Goal: Information Seeking & Learning: Learn about a topic

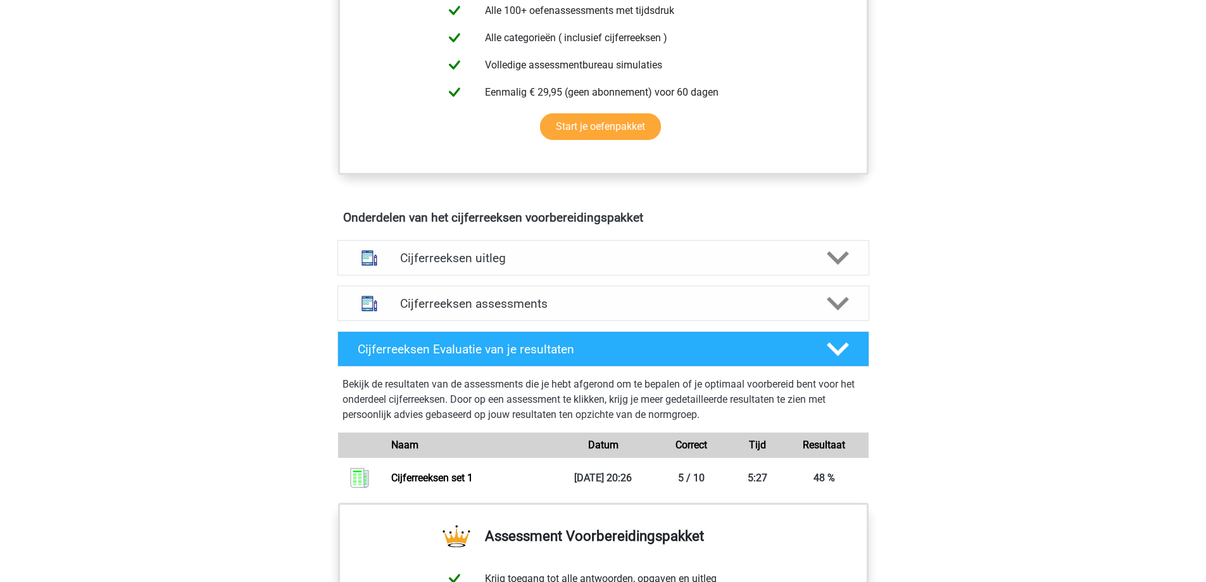
scroll to position [570, 0]
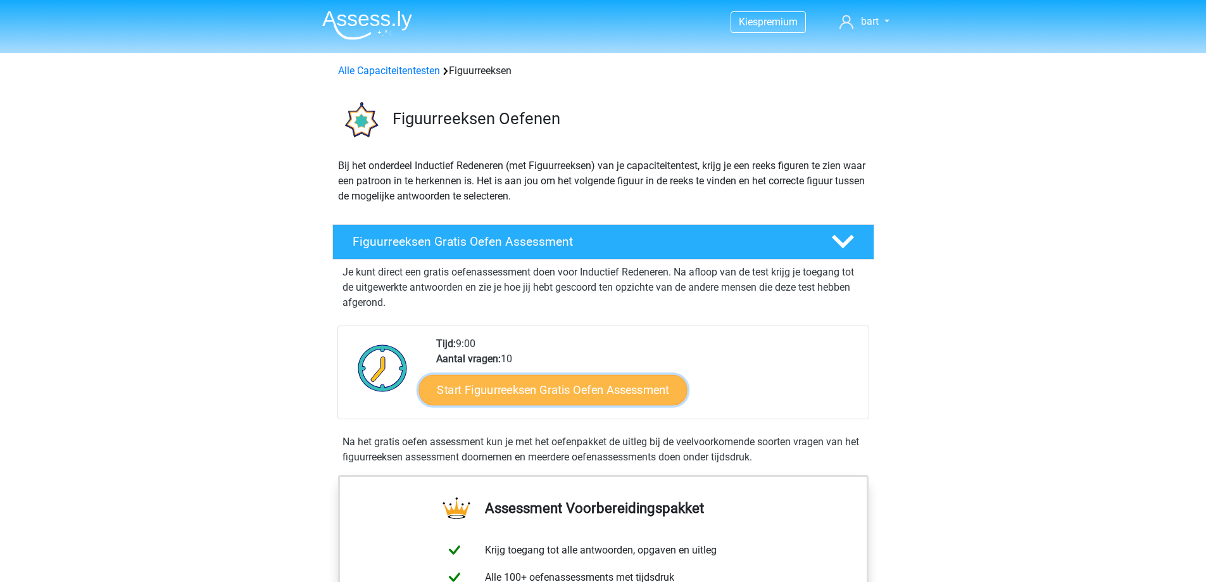
click at [618, 386] on link "Start Figuurreeksen Gratis Oefen Assessment" at bounding box center [552, 389] width 268 height 30
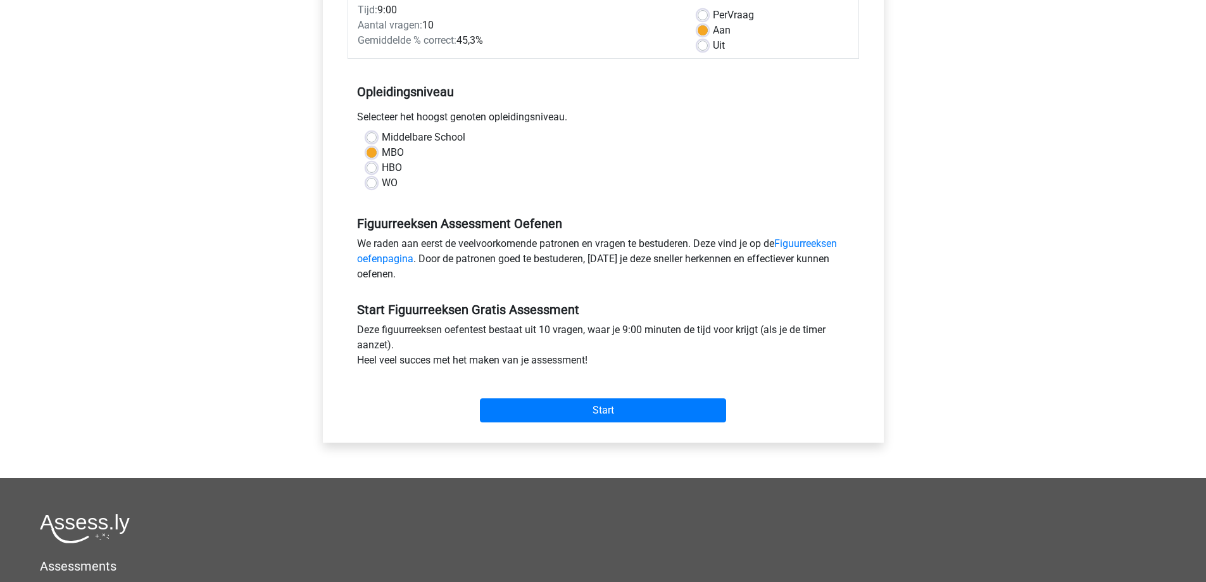
scroll to position [190, 0]
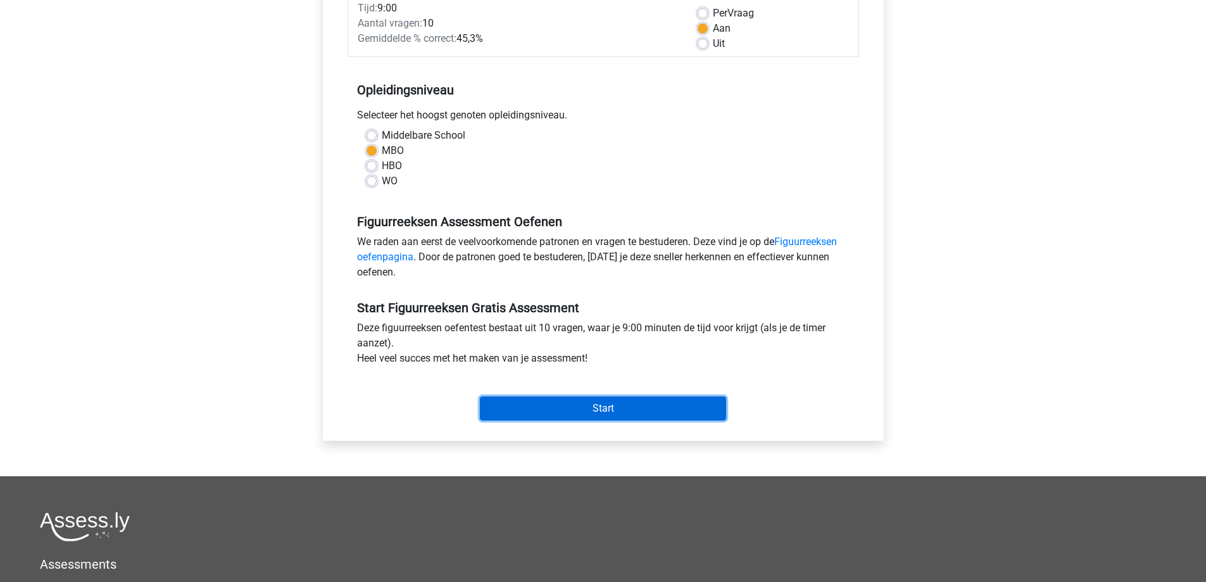
click at [665, 411] on input "Start" at bounding box center [603, 408] width 246 height 24
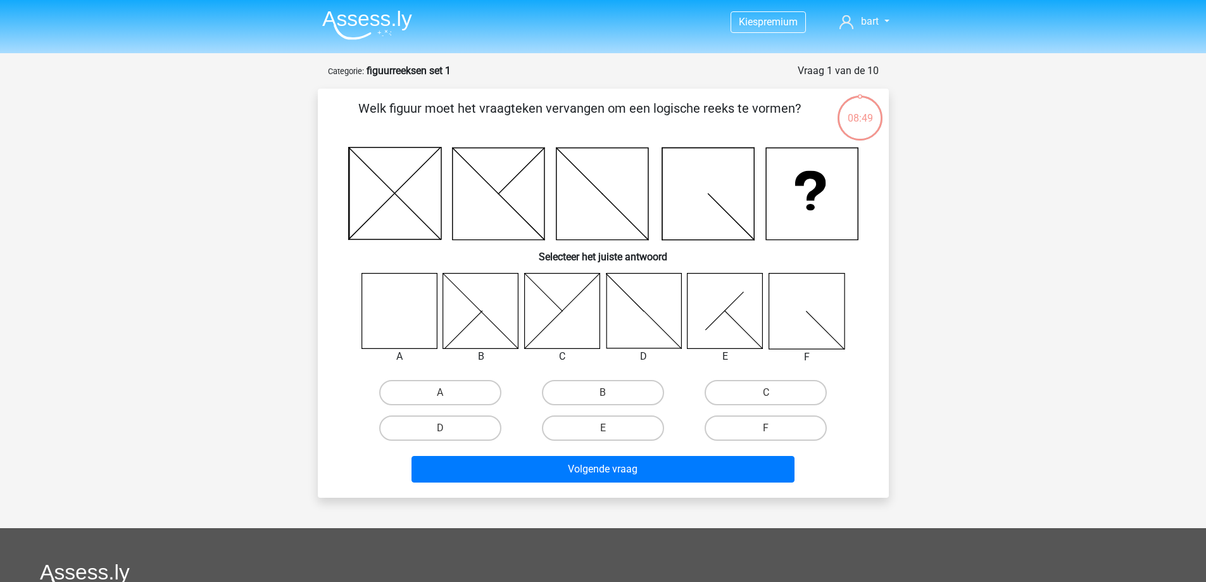
click at [382, 315] on icon at bounding box center [398, 310] width 75 height 75
click at [432, 387] on label "A" at bounding box center [440, 392] width 122 height 25
click at [440, 392] on input "A" at bounding box center [444, 396] width 8 height 8
radio input "true"
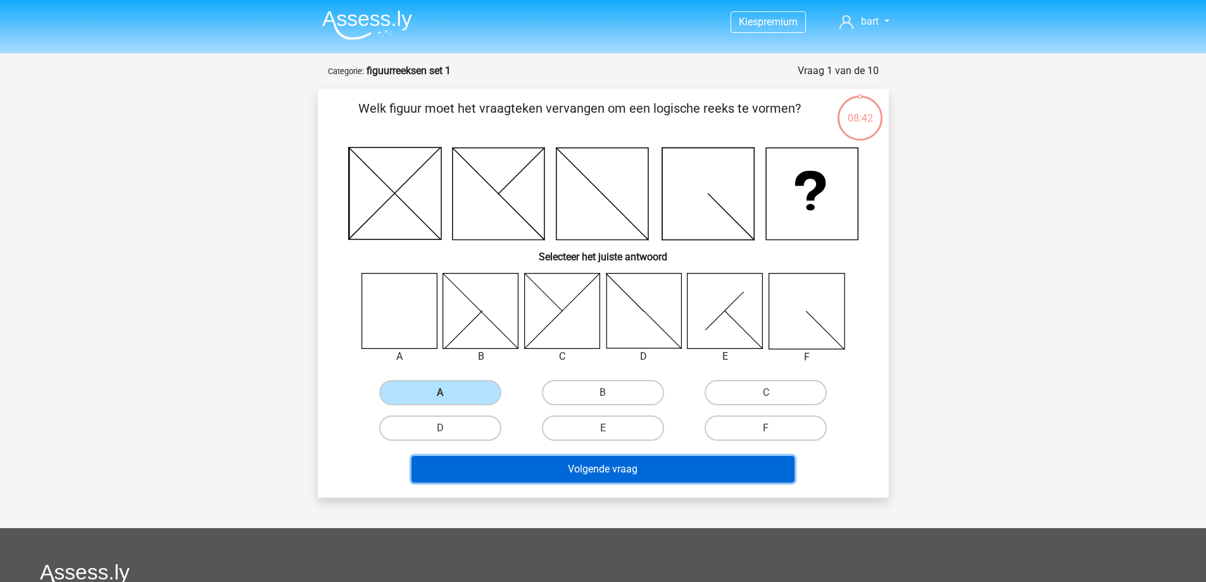
click at [675, 477] on button "Volgende vraag" at bounding box center [602, 469] width 383 height 27
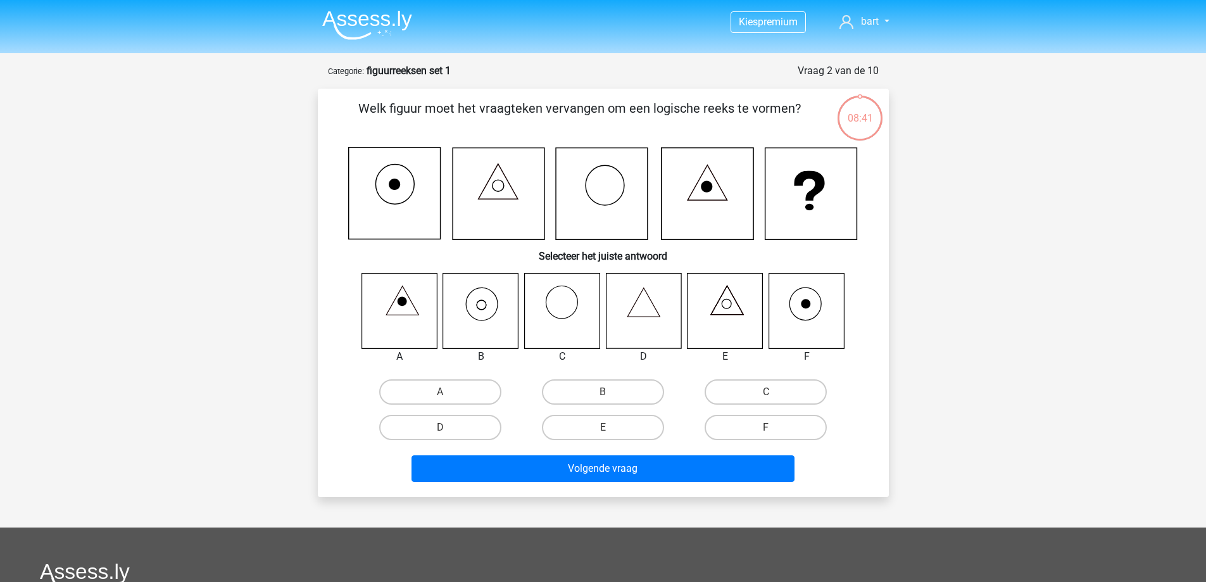
scroll to position [63, 0]
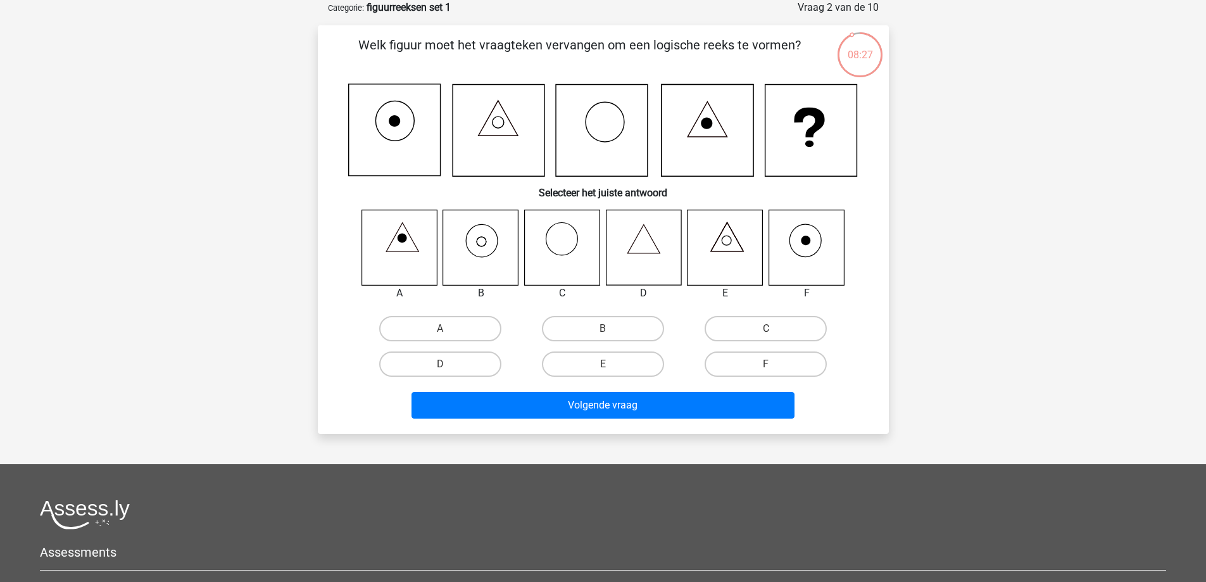
click at [506, 234] on icon at bounding box center [480, 247] width 75 height 75
click at [573, 335] on label "B" at bounding box center [603, 328] width 122 height 25
click at [603, 335] on input "B" at bounding box center [607, 332] width 8 height 8
radio input "true"
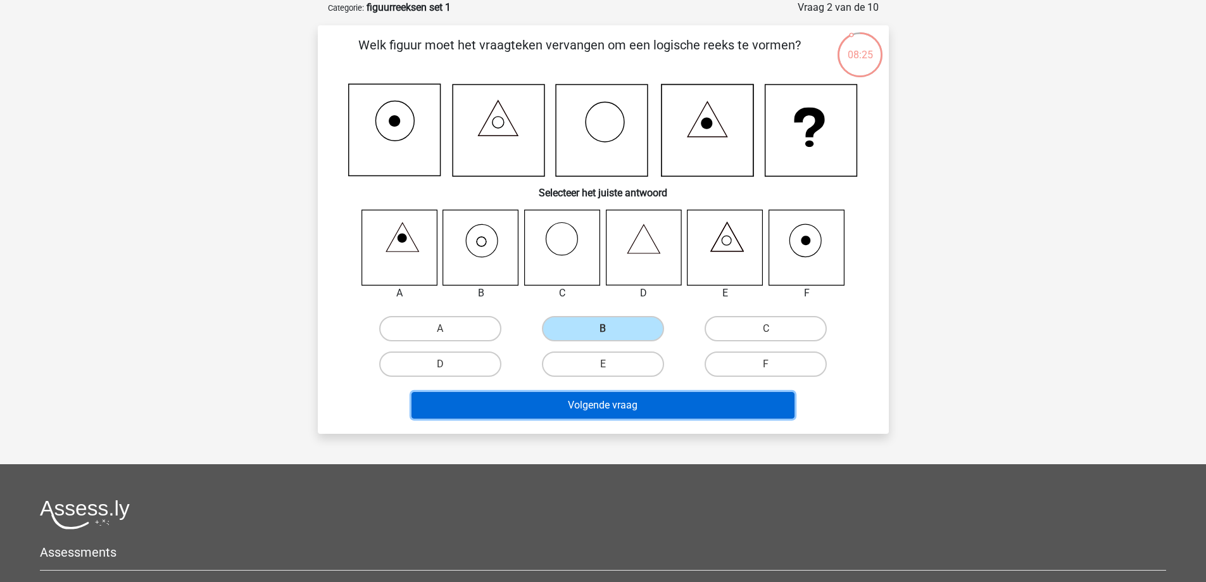
click at [595, 404] on button "Volgende vraag" at bounding box center [602, 405] width 383 height 27
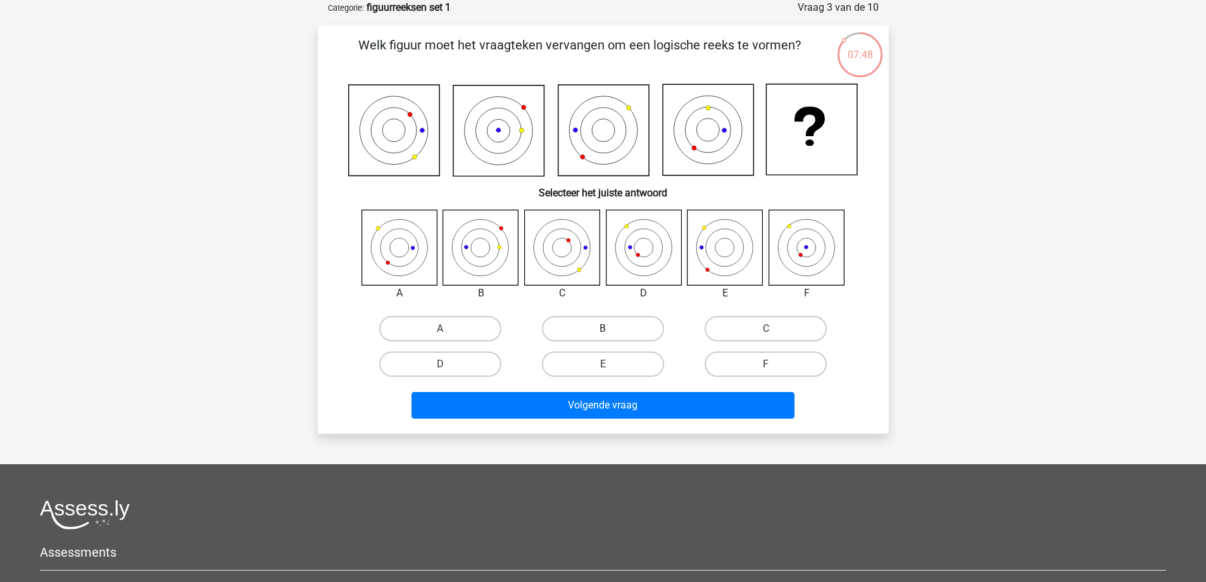
click at [615, 318] on label "B" at bounding box center [603, 328] width 122 height 25
click at [611, 328] on input "B" at bounding box center [607, 332] width 8 height 8
radio input "true"
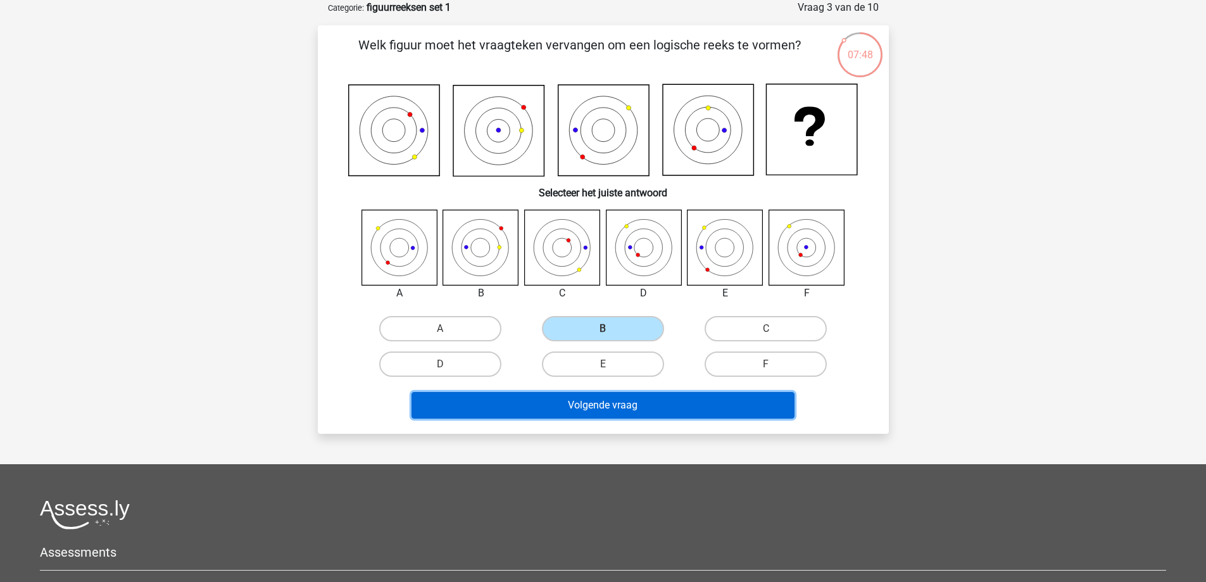
click at [664, 415] on button "Volgende vraag" at bounding box center [602, 405] width 383 height 27
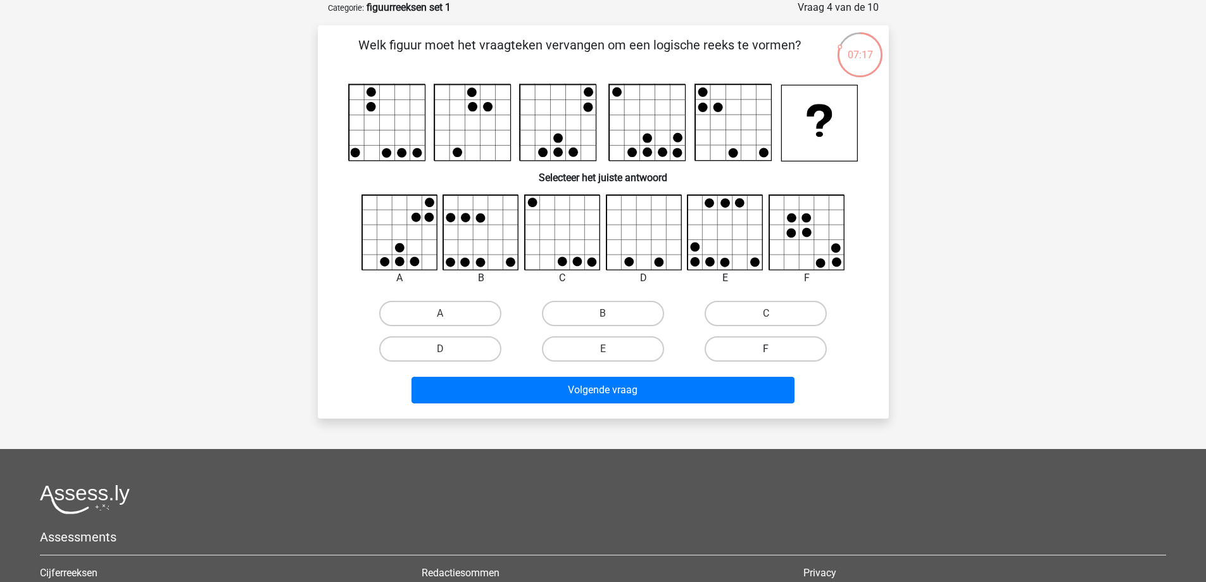
click at [768, 341] on label "F" at bounding box center [765, 348] width 122 height 25
click at [768, 349] on input "F" at bounding box center [770, 353] width 8 height 8
radio input "true"
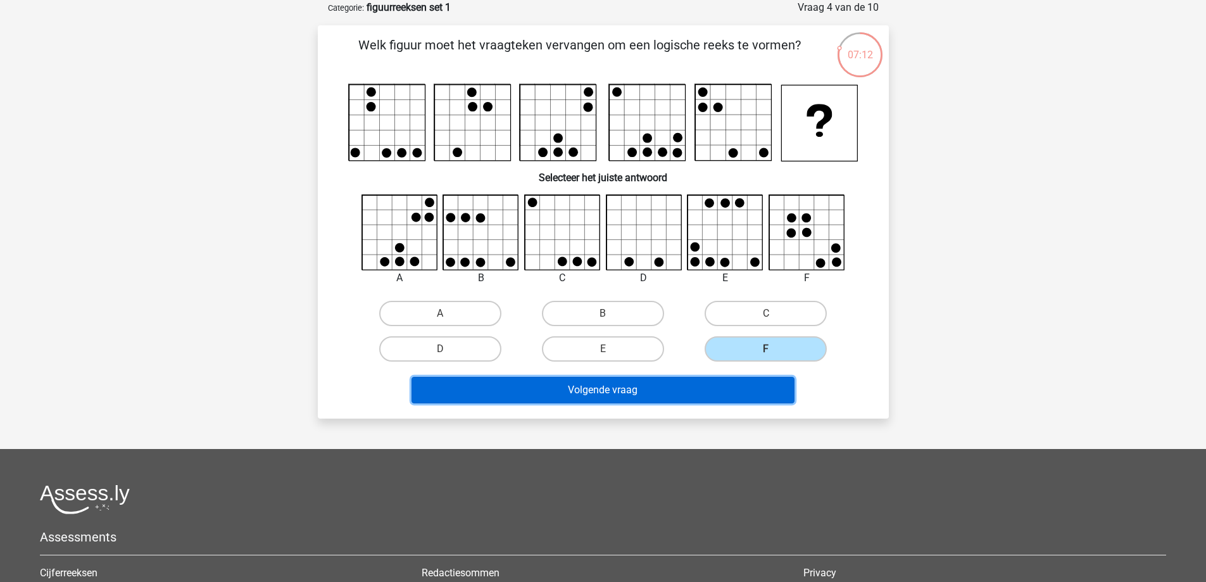
click at [714, 395] on button "Volgende vraag" at bounding box center [602, 390] width 383 height 27
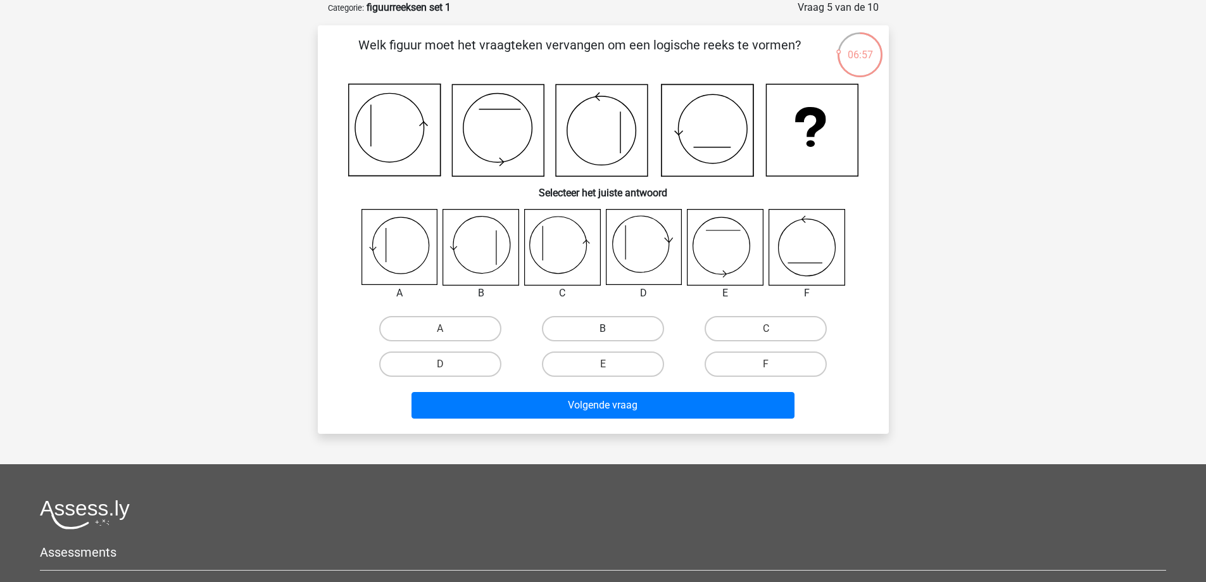
click at [637, 332] on label "B" at bounding box center [603, 328] width 122 height 25
click at [611, 332] on input "B" at bounding box center [607, 332] width 8 height 8
radio input "true"
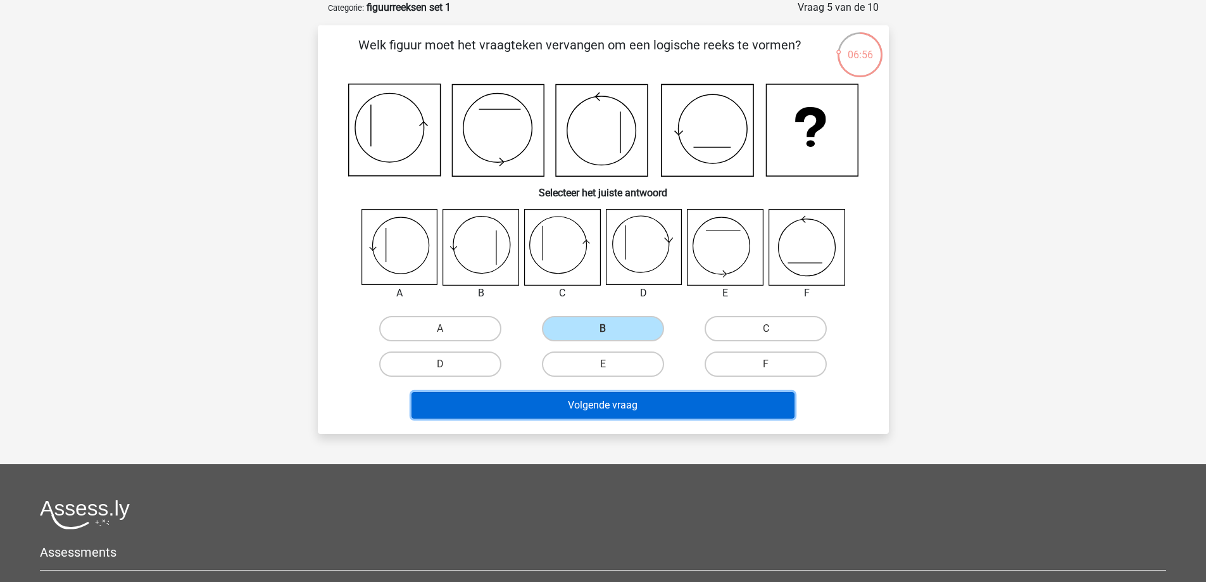
click at [649, 398] on button "Volgende vraag" at bounding box center [602, 405] width 383 height 27
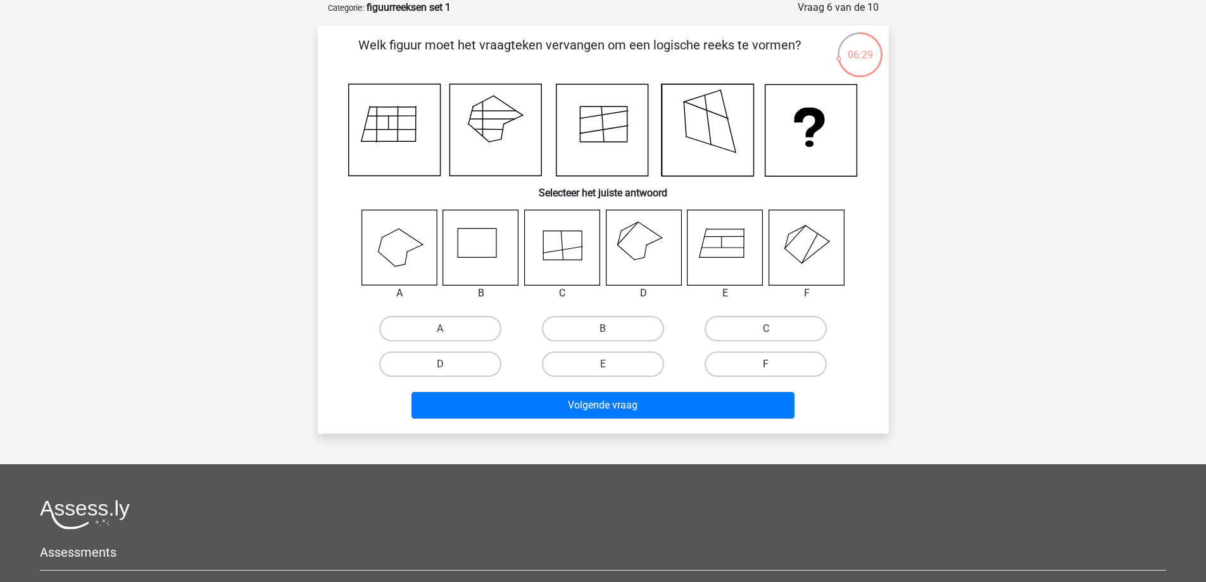
click at [772, 377] on label "F" at bounding box center [765, 363] width 122 height 25
click at [772, 372] on input "F" at bounding box center [770, 368] width 8 height 8
radio input "true"
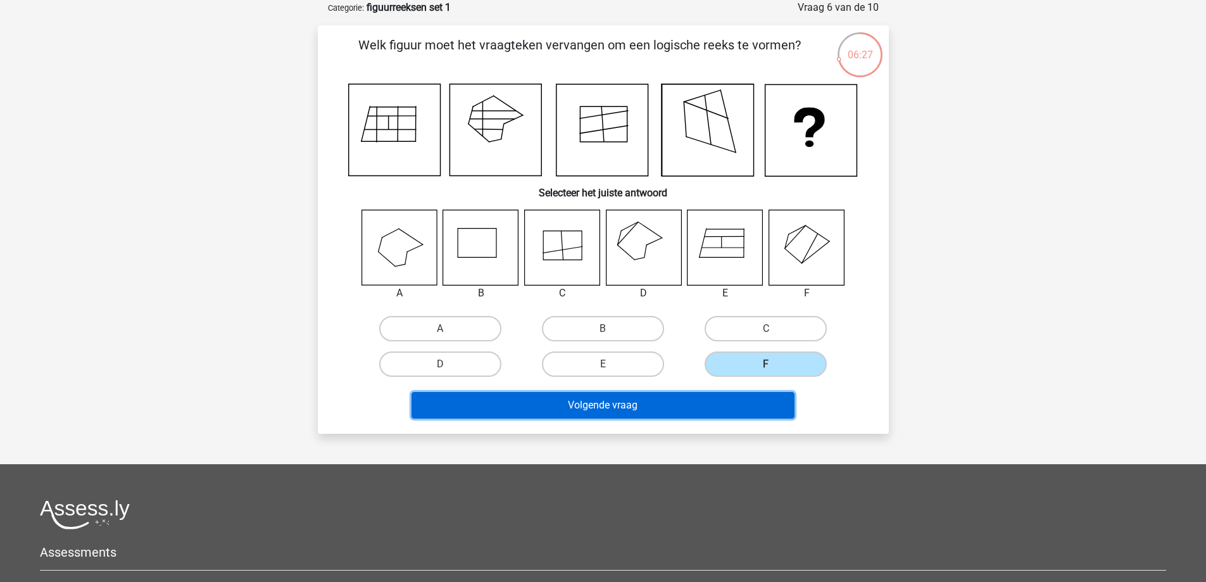
click at [714, 411] on button "Volgende vraag" at bounding box center [602, 405] width 383 height 27
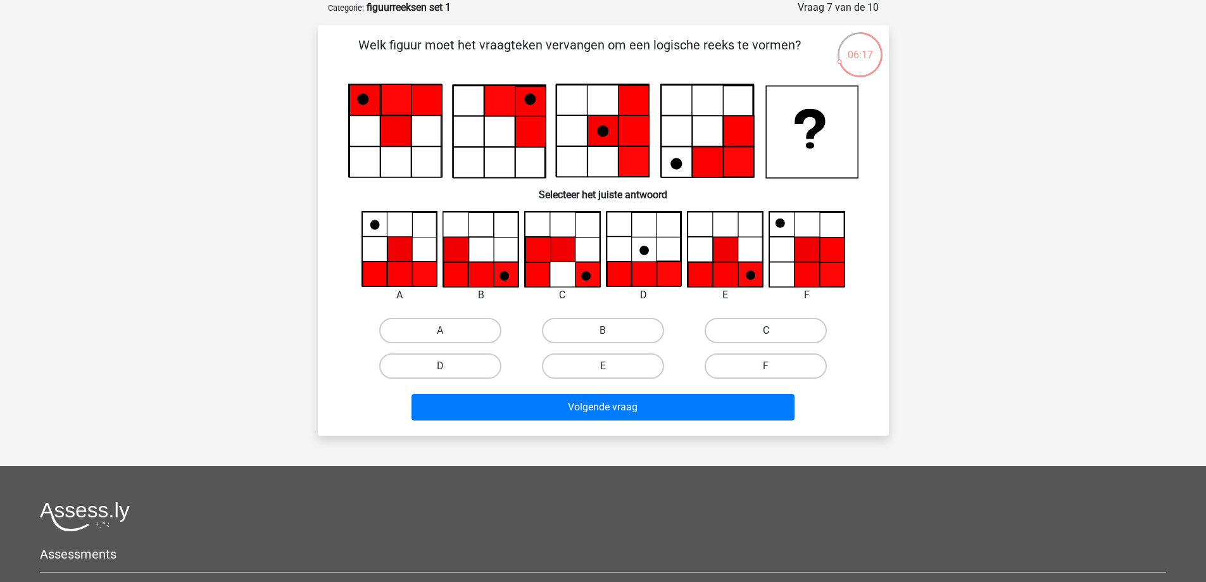
click at [760, 338] on label "C" at bounding box center [765, 330] width 122 height 25
click at [766, 338] on input "C" at bounding box center [770, 334] width 8 height 8
radio input "true"
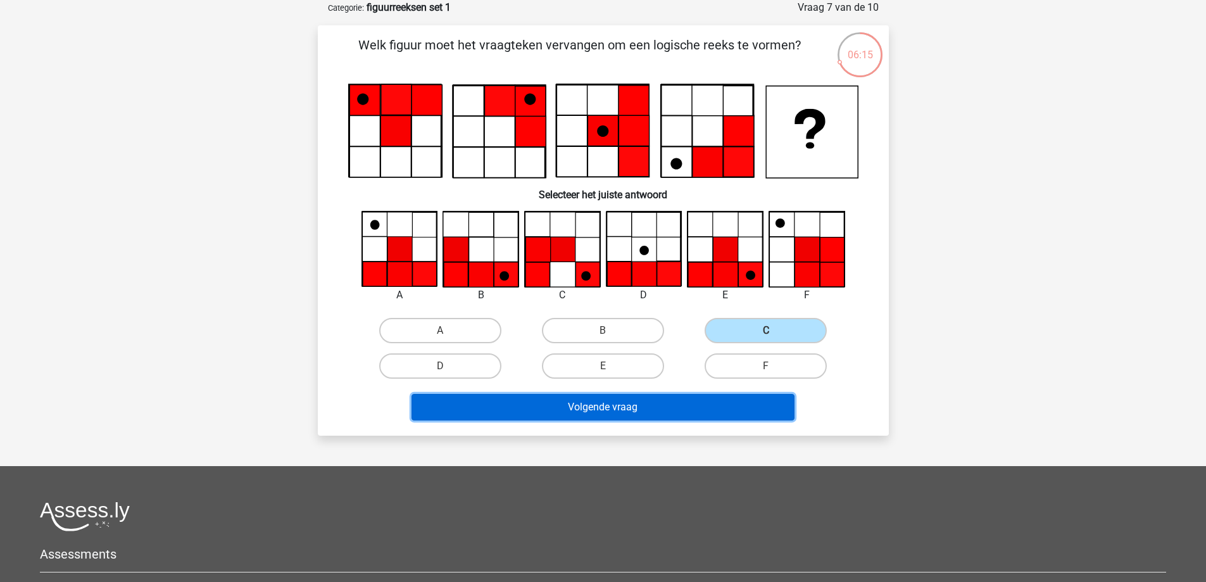
click at [721, 413] on button "Volgende vraag" at bounding box center [602, 407] width 383 height 27
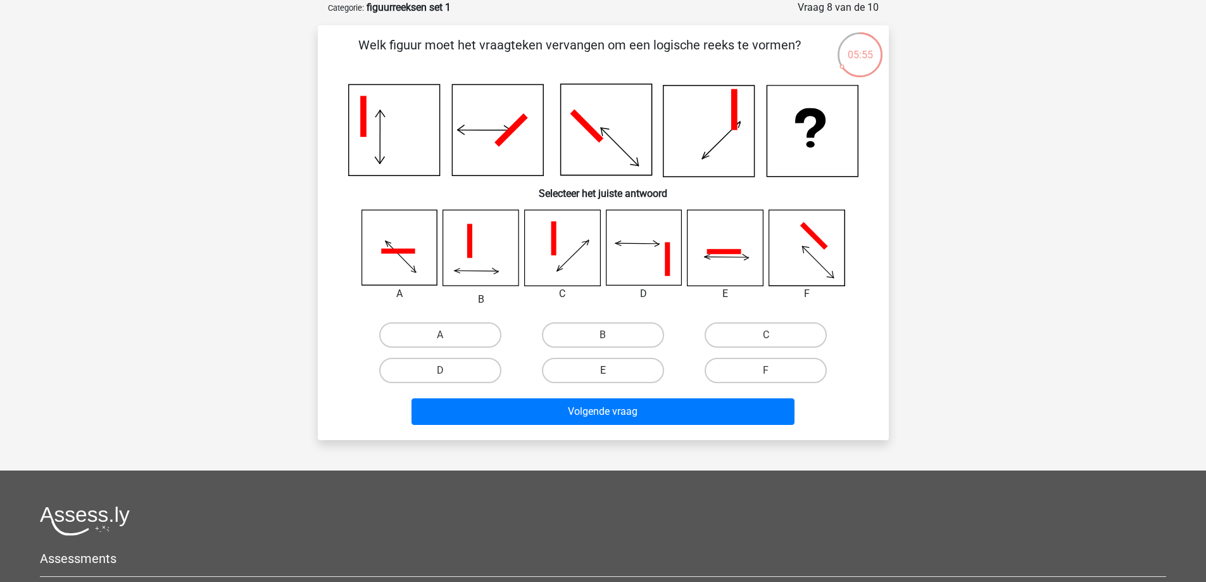
click at [596, 363] on label "E" at bounding box center [603, 370] width 122 height 25
click at [603, 370] on input "E" at bounding box center [607, 374] width 8 height 8
radio input "true"
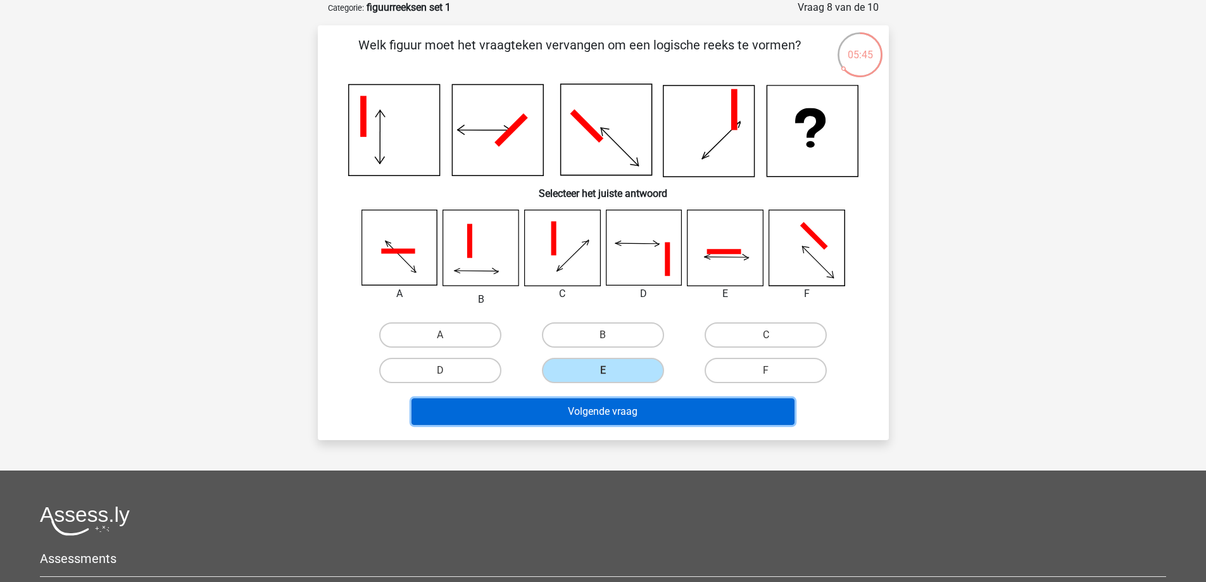
click at [599, 412] on button "Volgende vraag" at bounding box center [602, 411] width 383 height 27
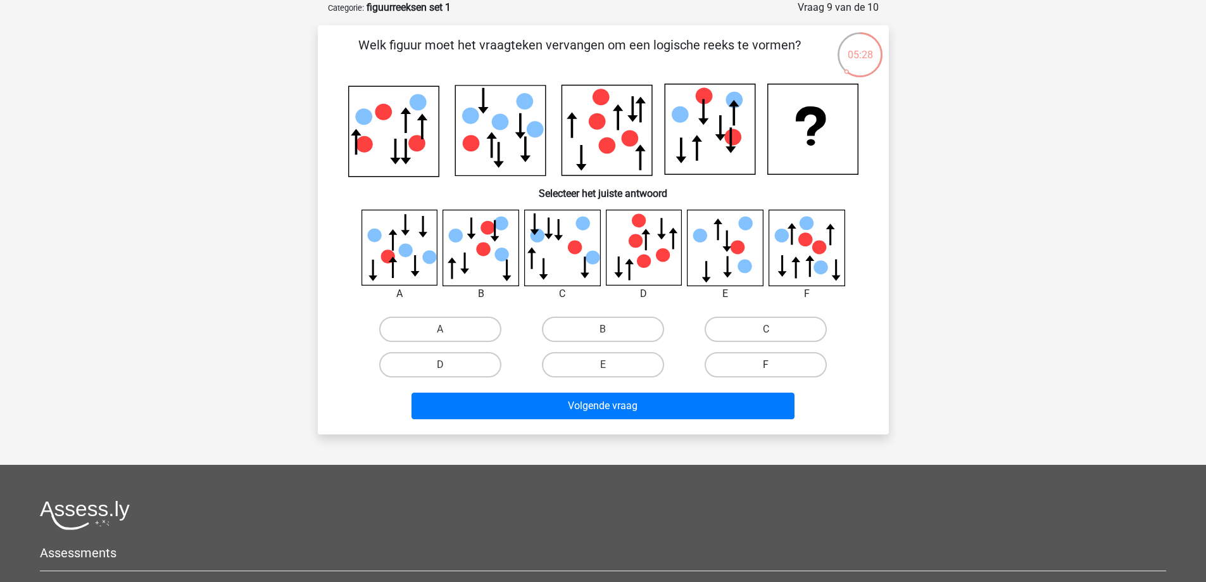
click at [789, 366] on label "F" at bounding box center [765, 364] width 122 height 25
click at [774, 366] on input "F" at bounding box center [770, 369] width 8 height 8
radio input "true"
click at [475, 319] on label "A" at bounding box center [440, 328] width 122 height 25
click at [448, 329] on input "A" at bounding box center [444, 333] width 8 height 8
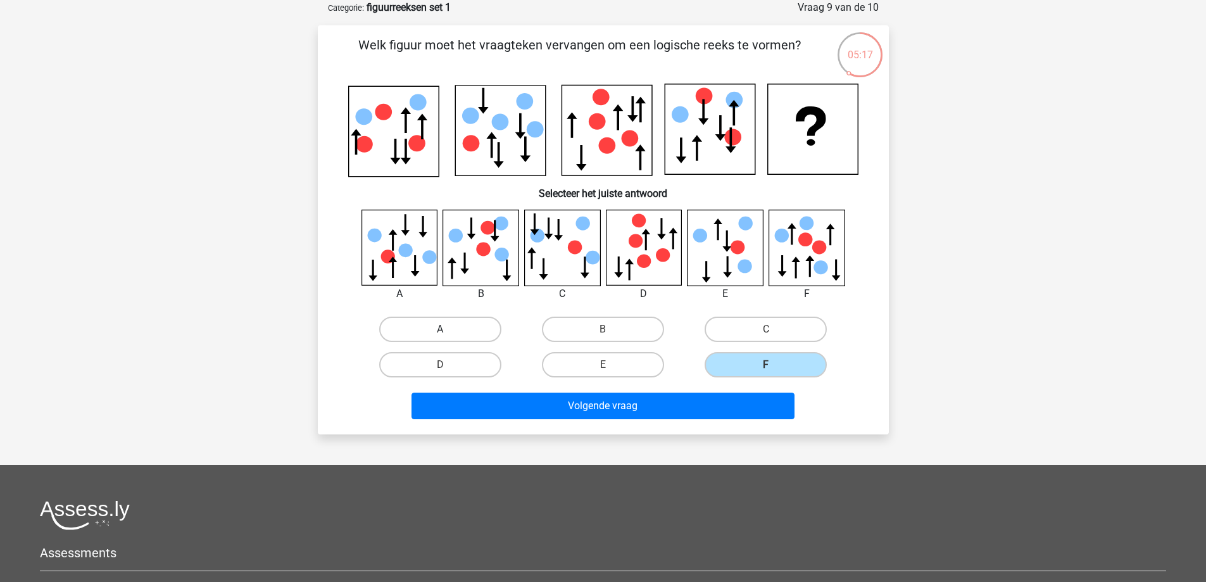
radio input "true"
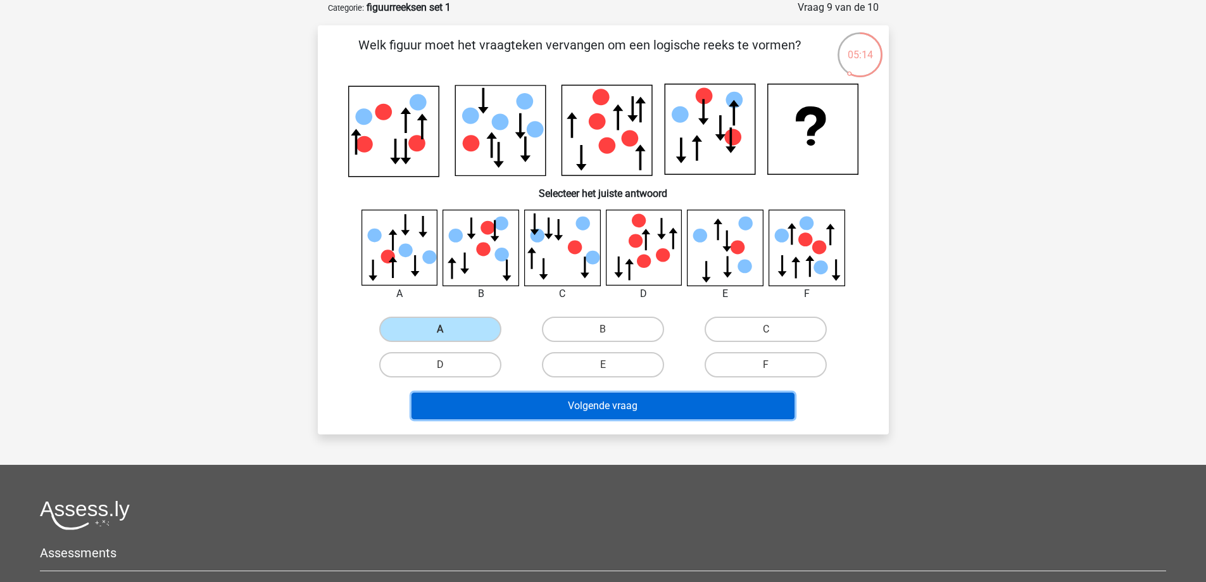
click at [639, 401] on button "Volgende vraag" at bounding box center [602, 405] width 383 height 27
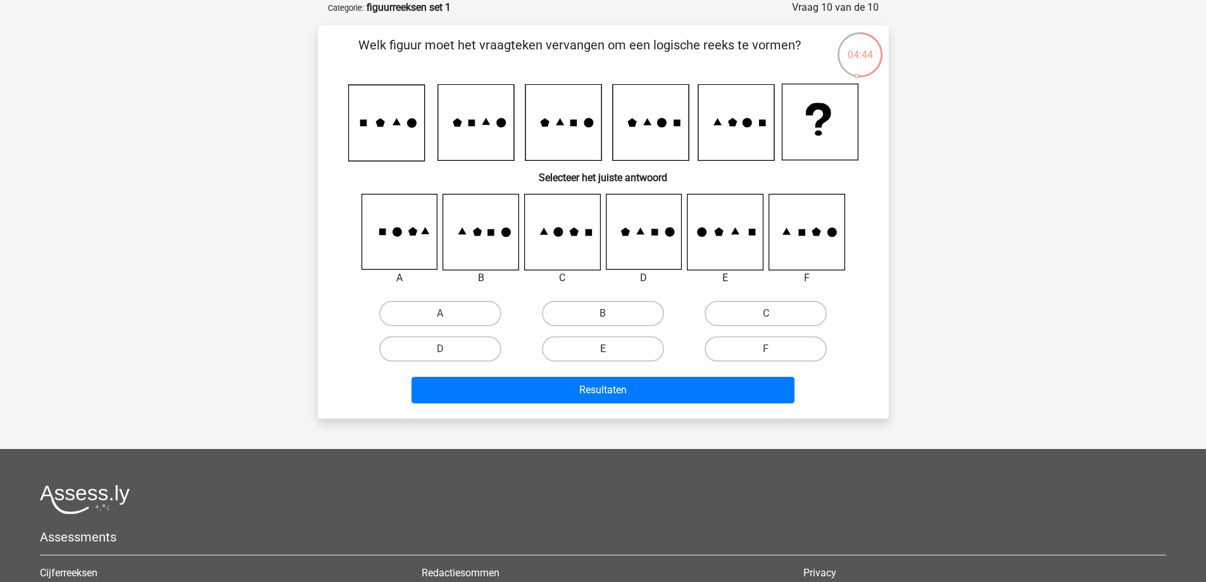
click at [618, 337] on label "E" at bounding box center [603, 348] width 122 height 25
click at [611, 349] on input "E" at bounding box center [607, 353] width 8 height 8
radio input "true"
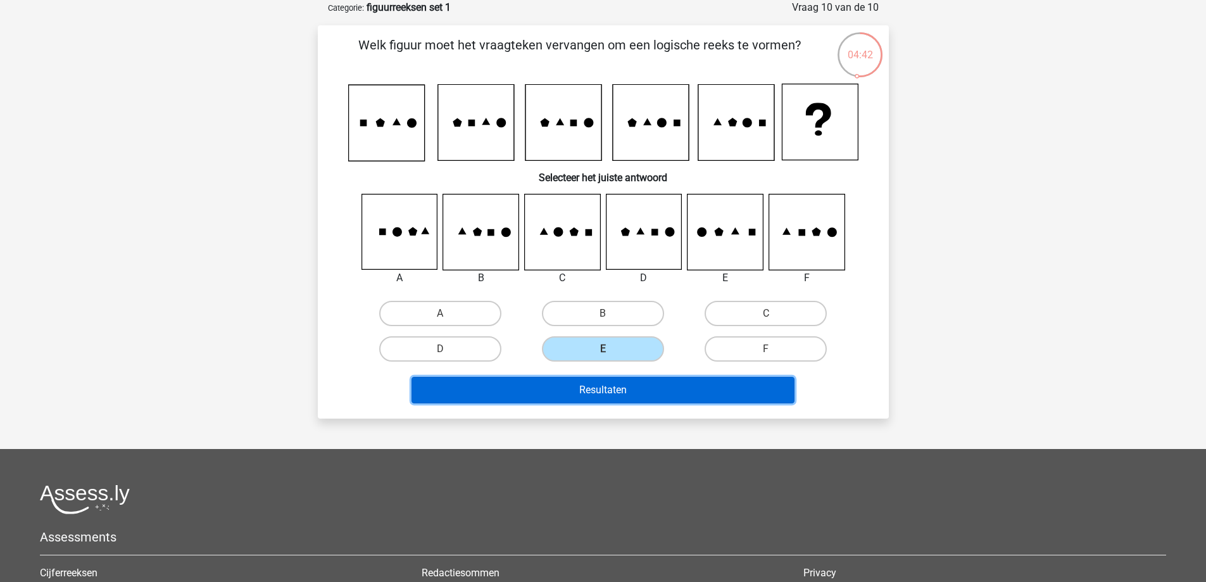
click at [632, 392] on button "Resultaten" at bounding box center [602, 390] width 383 height 27
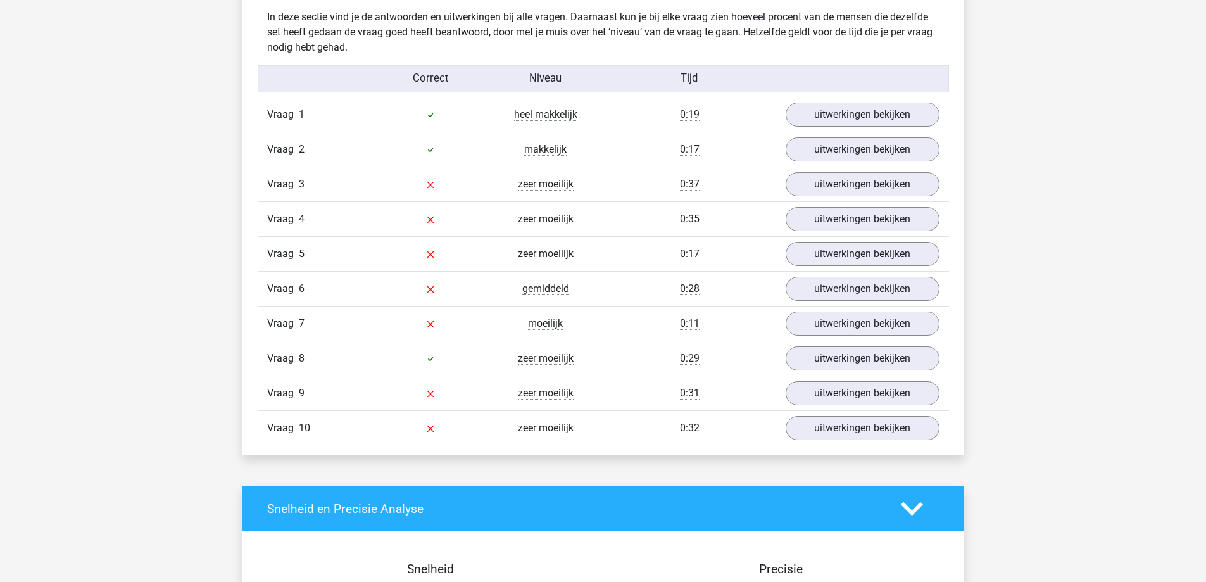
scroll to position [1013, 0]
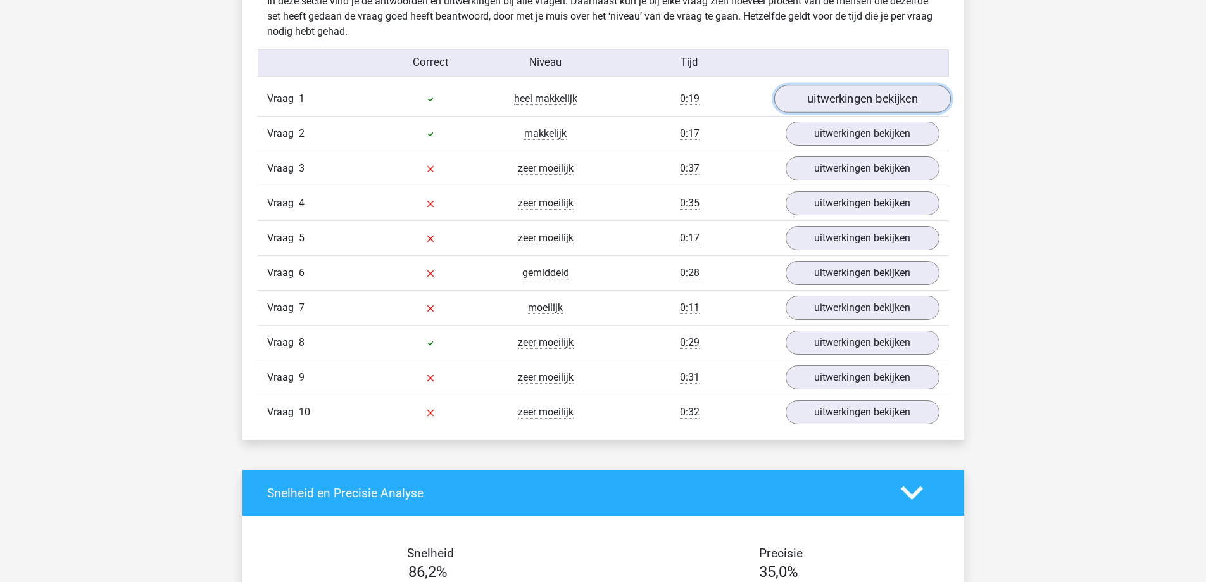
click at [899, 93] on link "uitwerkingen bekijken" at bounding box center [861, 99] width 177 height 28
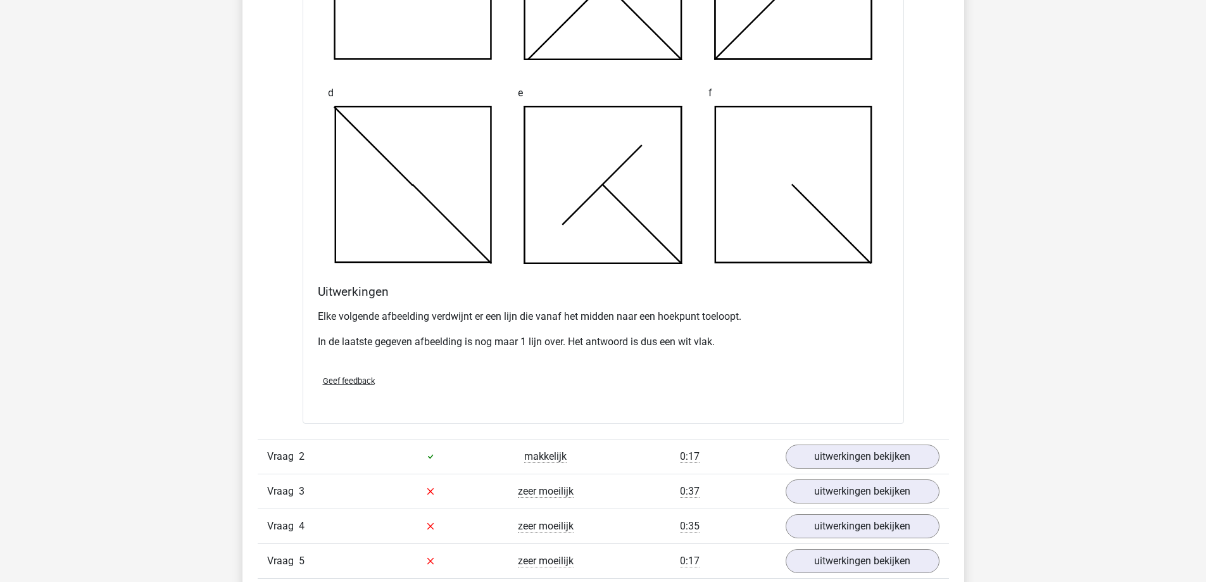
scroll to position [1456, 0]
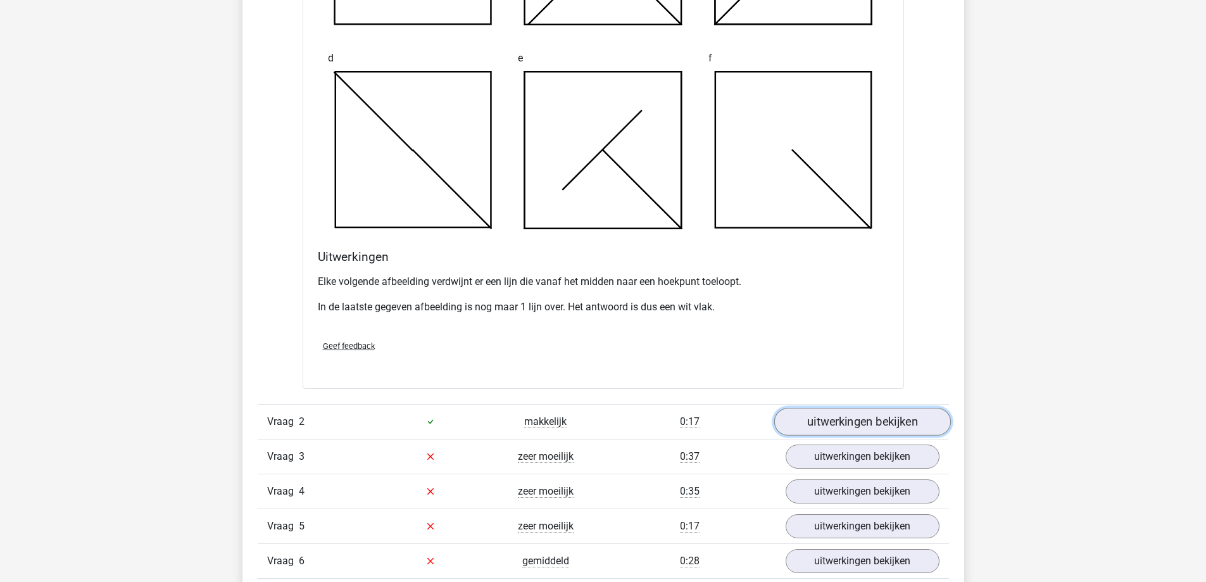
click at [871, 413] on link "uitwerkingen bekijken" at bounding box center [861, 422] width 177 height 28
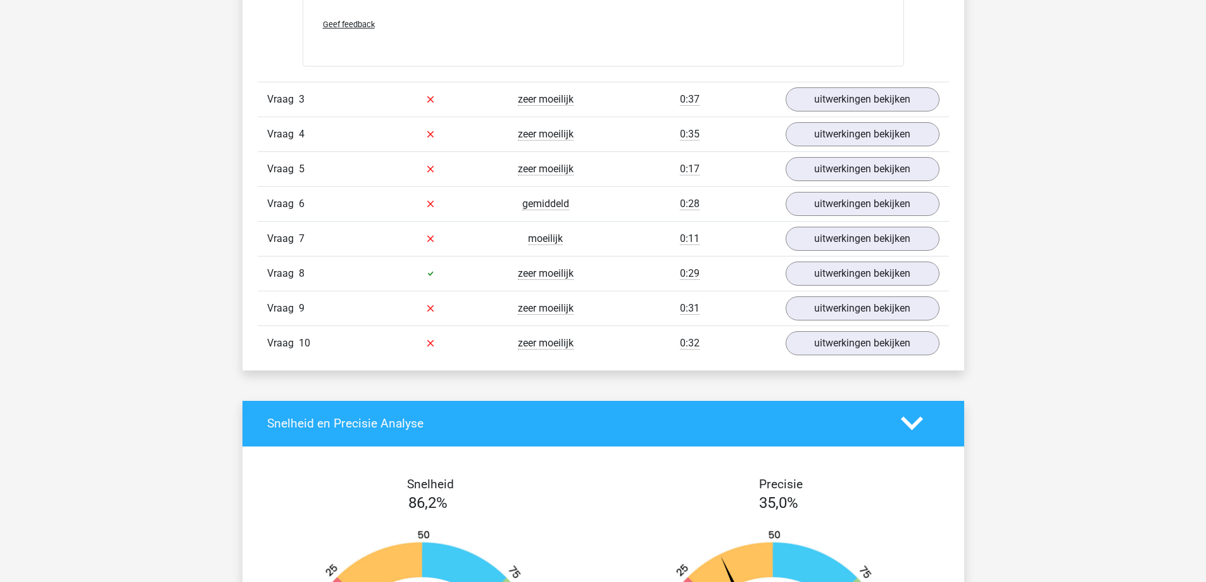
scroll to position [2595, 0]
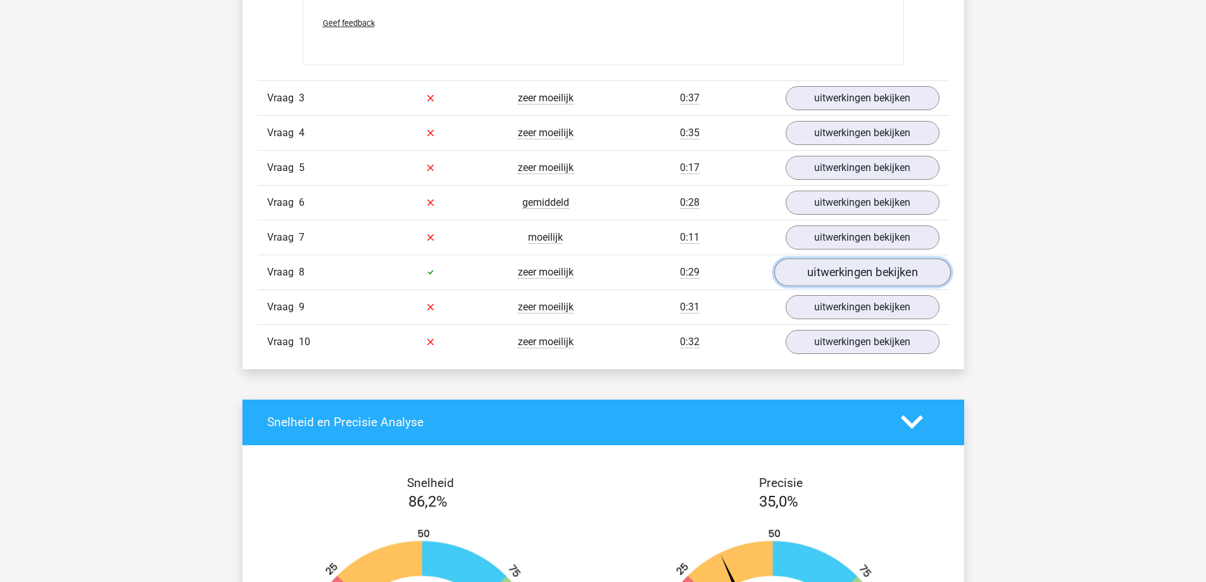
click at [790, 272] on link "uitwerkingen bekijken" at bounding box center [861, 272] width 177 height 28
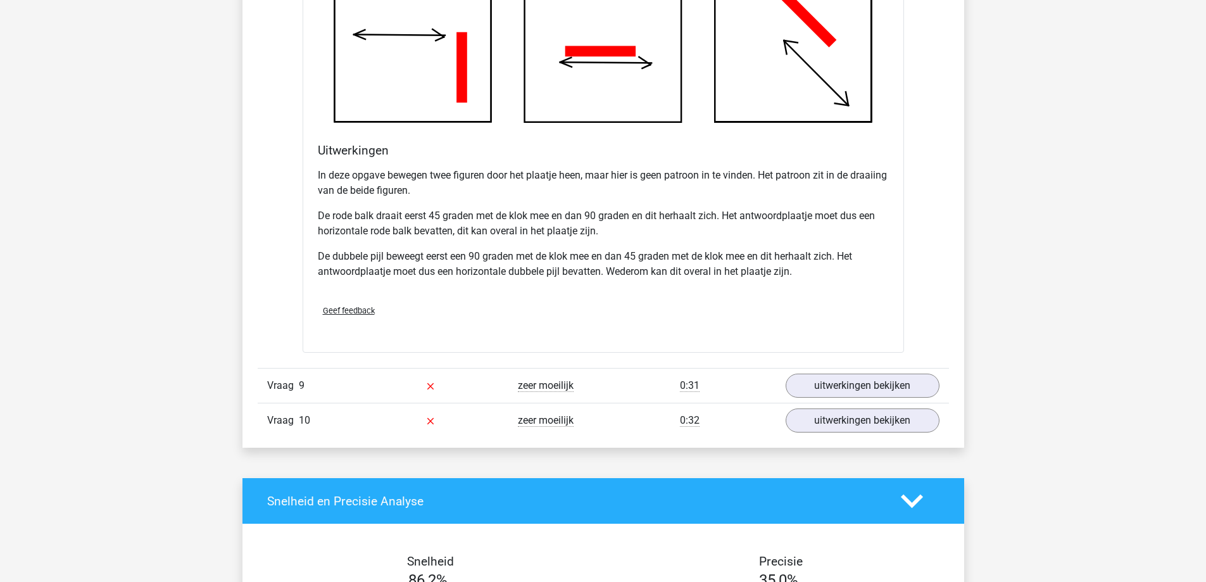
scroll to position [3355, 0]
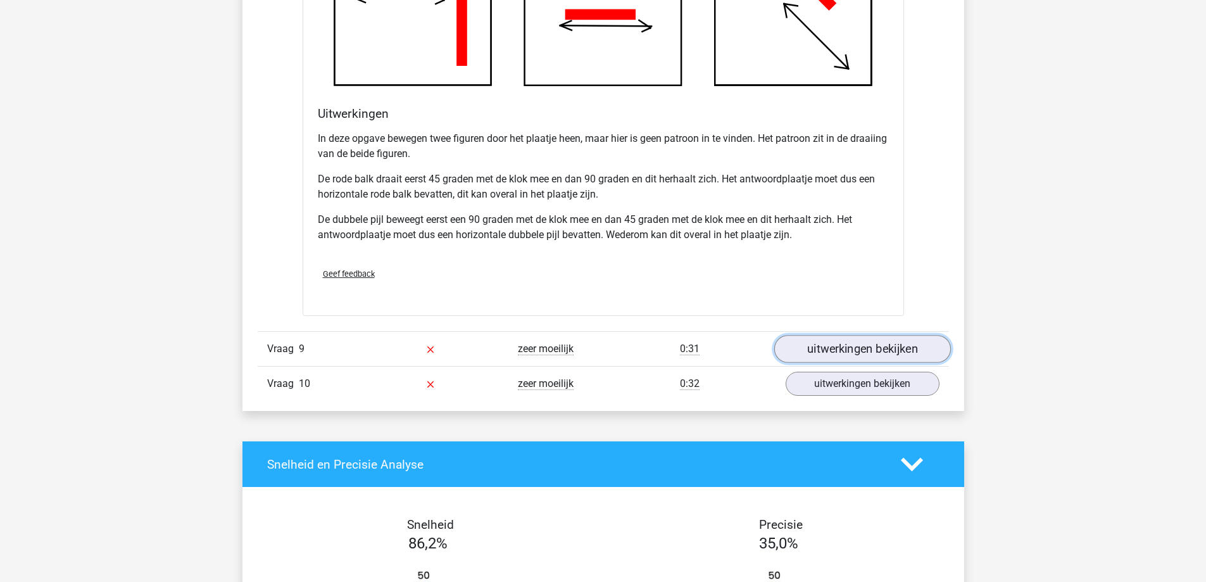
click at [875, 344] on link "uitwerkingen bekijken" at bounding box center [861, 349] width 177 height 28
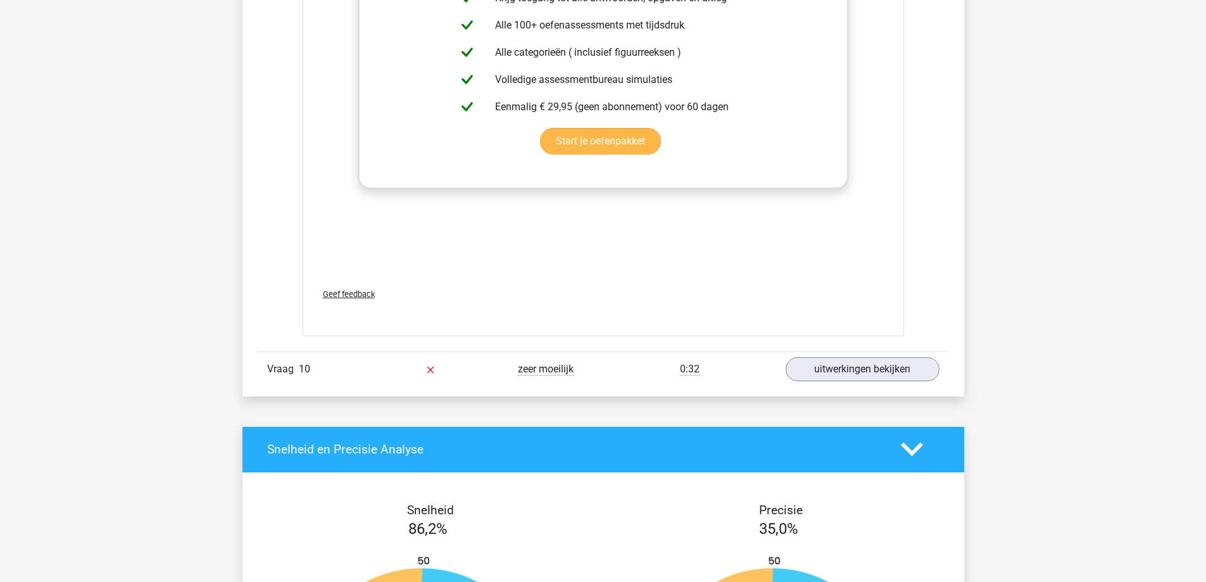
scroll to position [4431, 0]
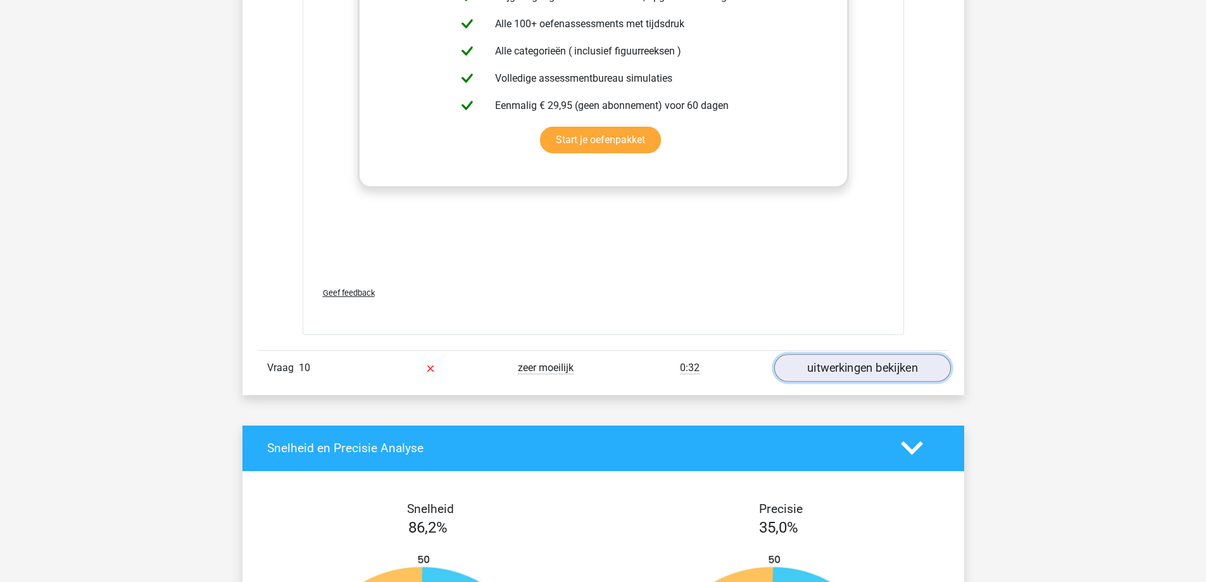
click at [903, 360] on link "uitwerkingen bekijken" at bounding box center [861, 368] width 177 height 28
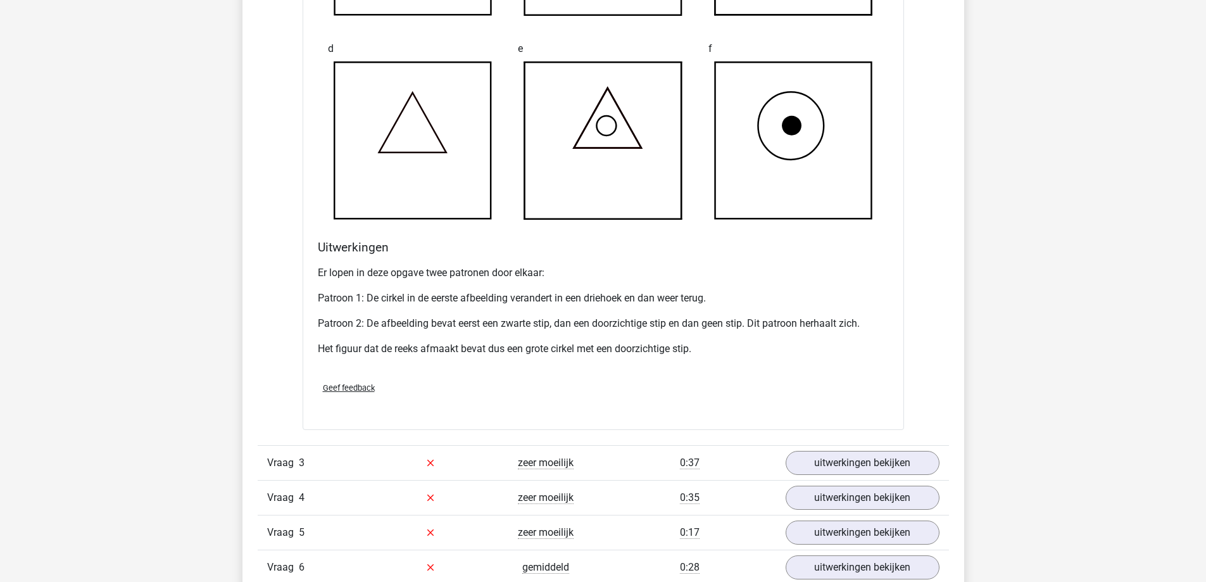
scroll to position [2215, 0]
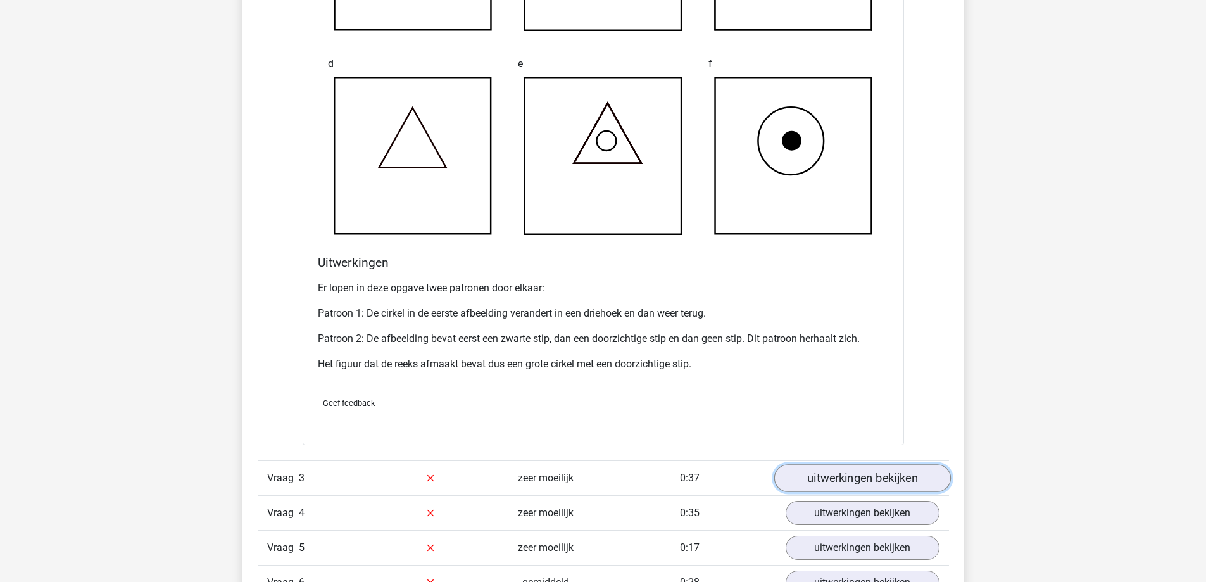
click at [870, 472] on link "uitwerkingen bekijken" at bounding box center [861, 478] width 177 height 28
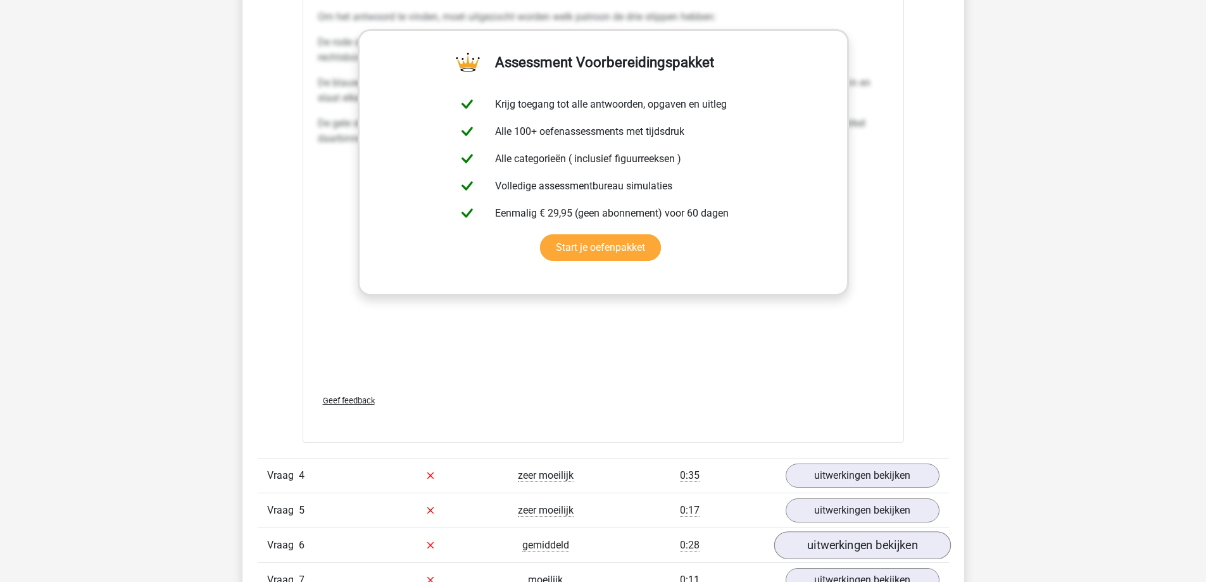
scroll to position [3544, 0]
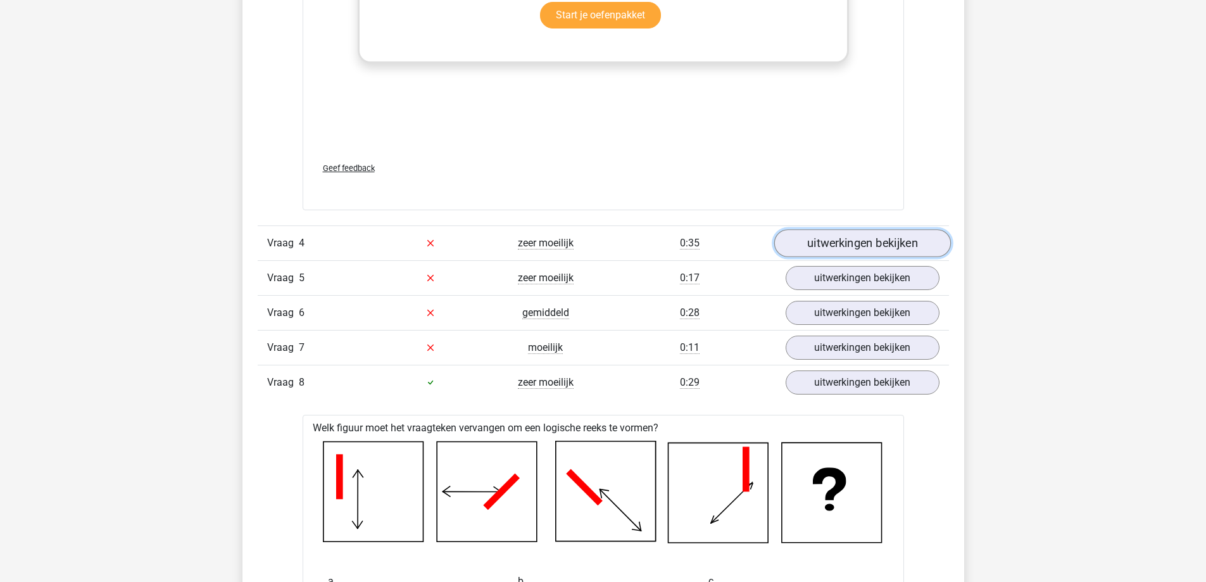
click at [844, 235] on link "uitwerkingen bekijken" at bounding box center [861, 243] width 177 height 28
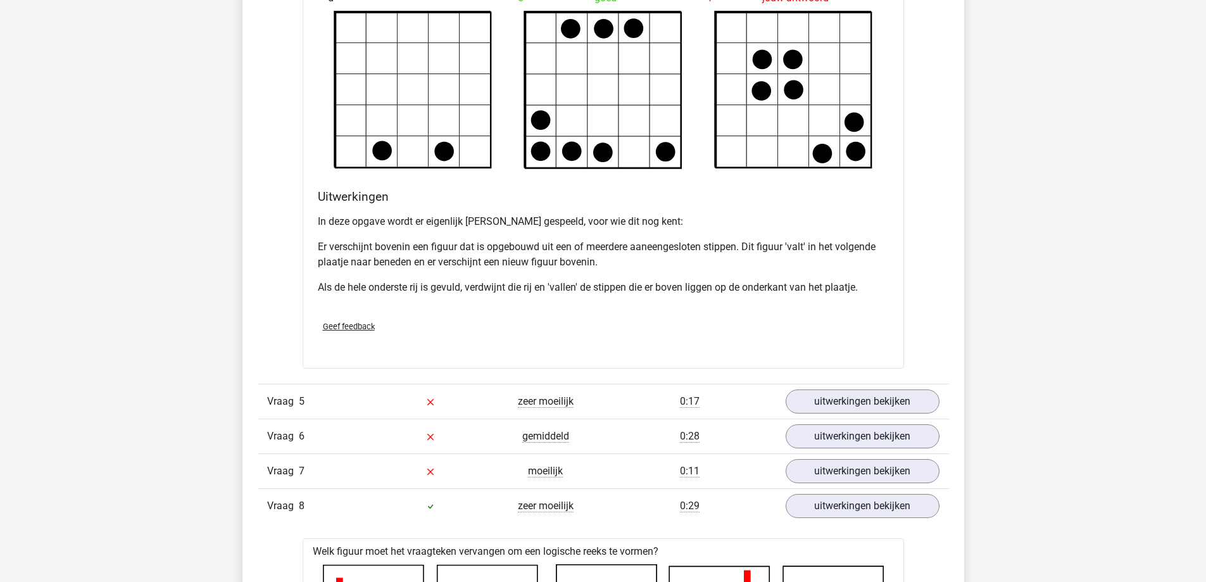
scroll to position [4177, 0]
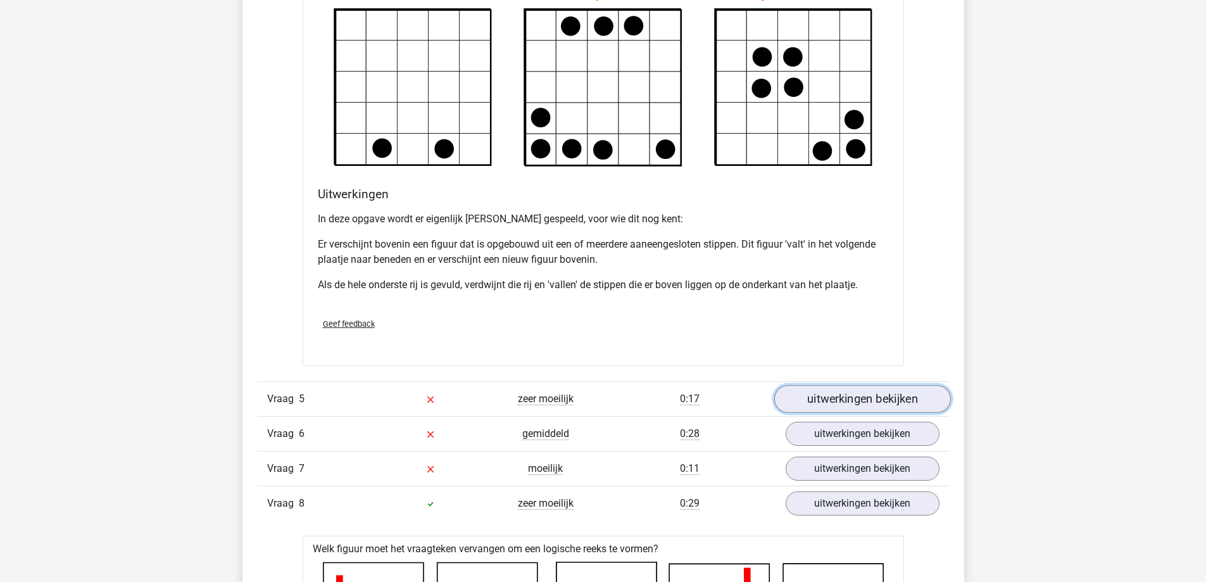
click at [851, 396] on link "uitwerkingen bekijken" at bounding box center [861, 399] width 177 height 28
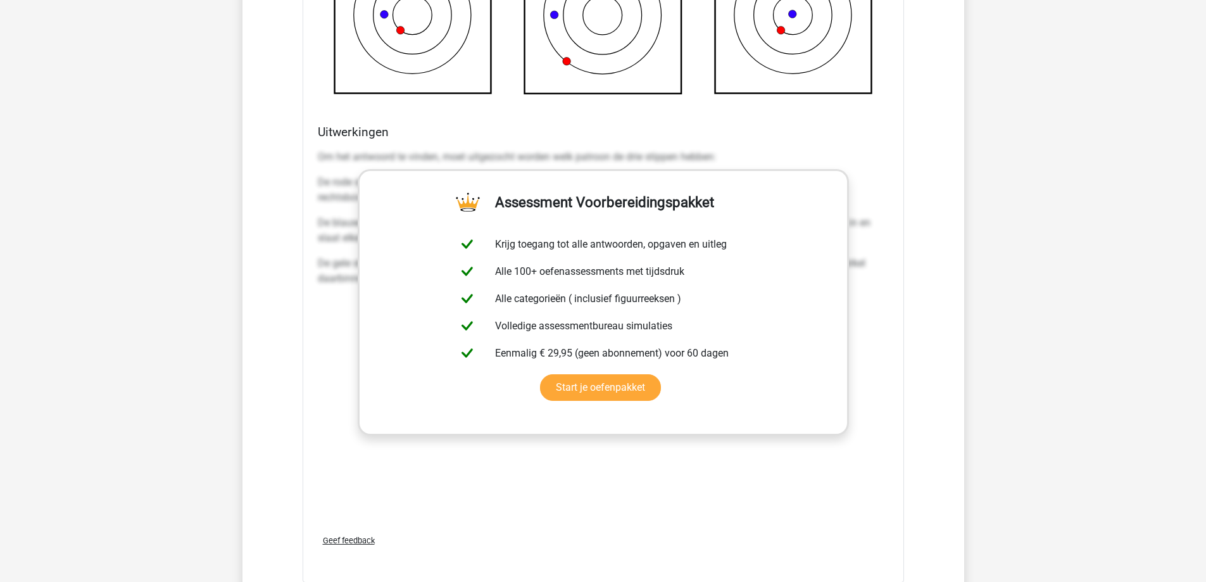
scroll to position [3165, 0]
